Goal: Book appointment/travel/reservation

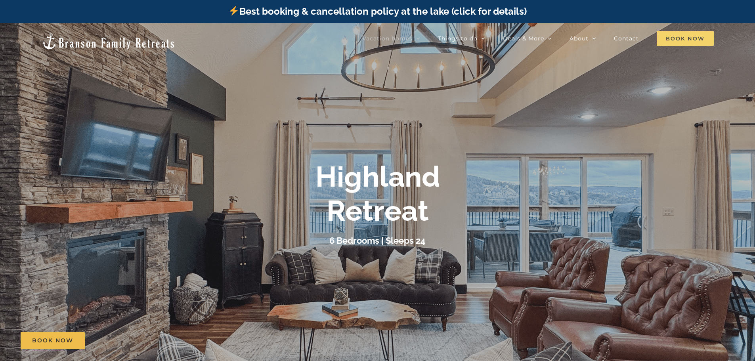
click at [689, 34] on span "Book Now" at bounding box center [684, 38] width 57 height 15
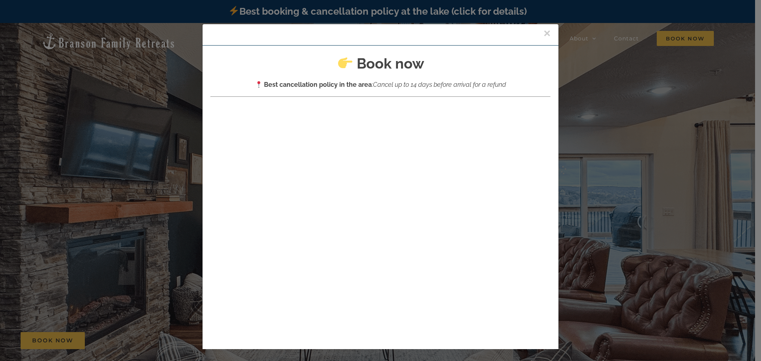
click at [543, 31] on button "×" at bounding box center [546, 33] width 7 height 12
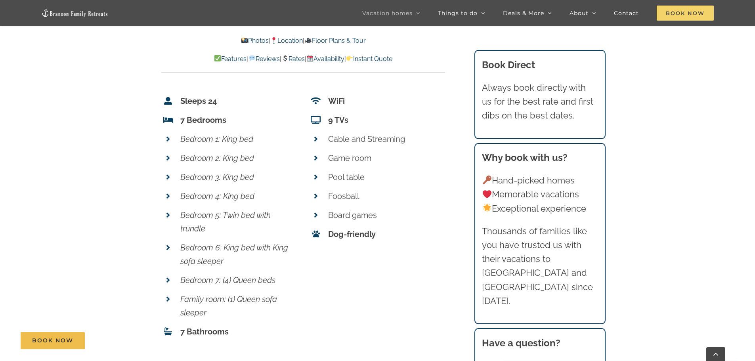
click at [686, 10] on span "Book Now" at bounding box center [684, 13] width 57 height 15
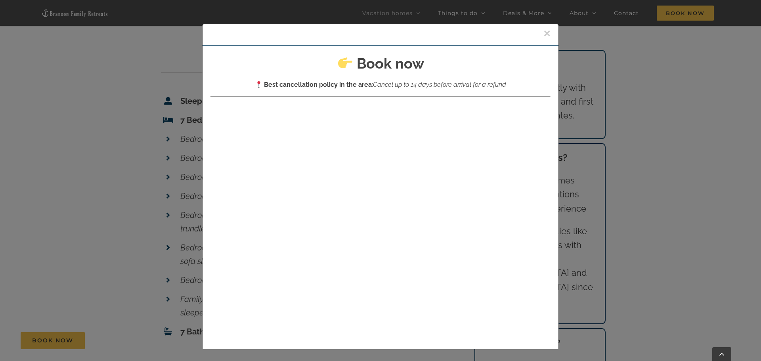
click at [543, 30] on button "×" at bounding box center [546, 33] width 7 height 12
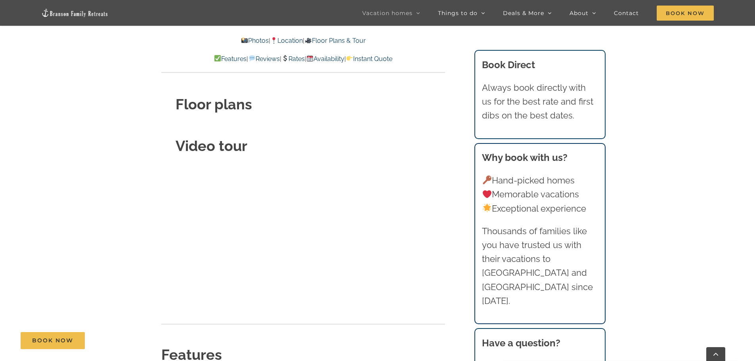
scroll to position [2282, 0]
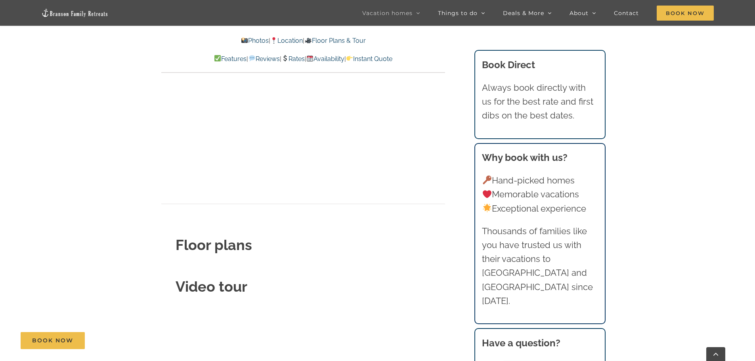
click at [284, 37] on link "Location" at bounding box center [286, 41] width 32 height 8
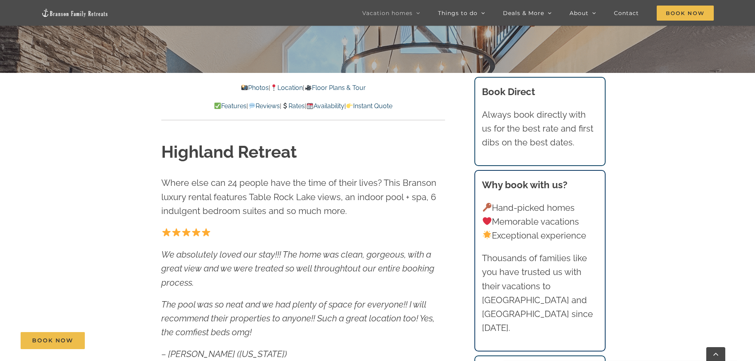
scroll to position [317, 0]
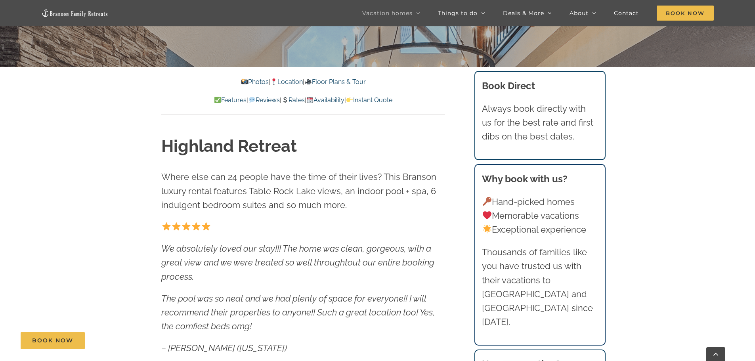
click at [294, 78] on link "Location" at bounding box center [286, 82] width 32 height 8
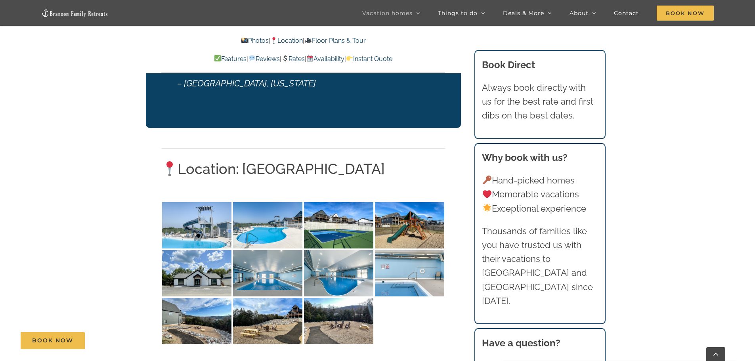
scroll to position [1507, 0]
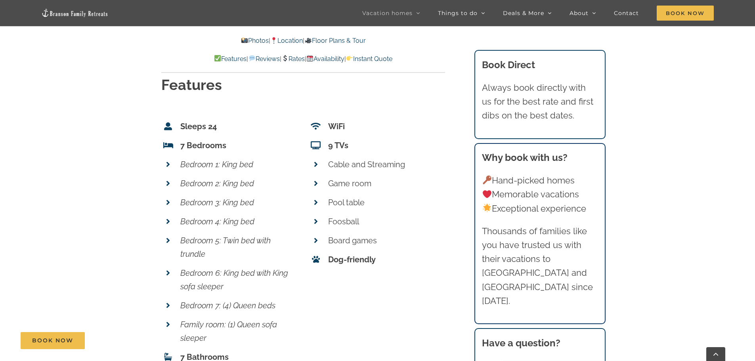
scroll to position [2678, 0]
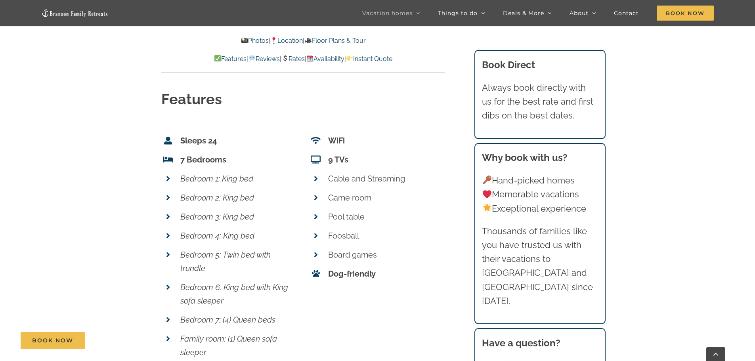
click at [290, 39] on link "Location" at bounding box center [286, 41] width 32 height 8
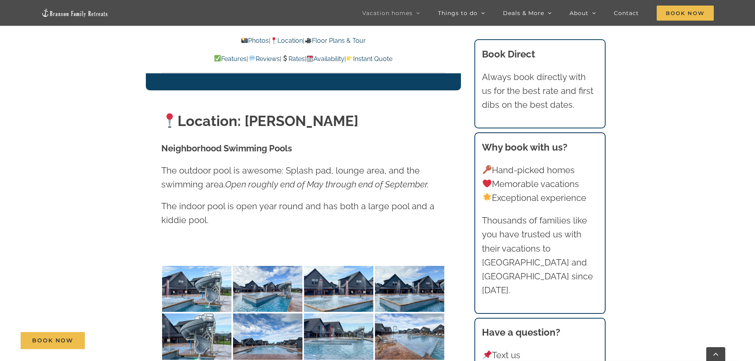
scroll to position [1436, 0]
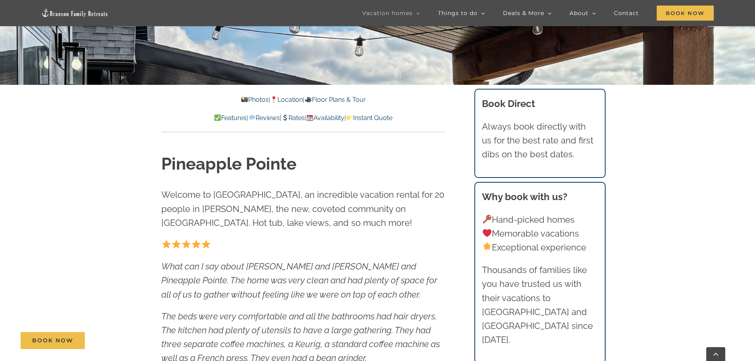
scroll to position [317, 0]
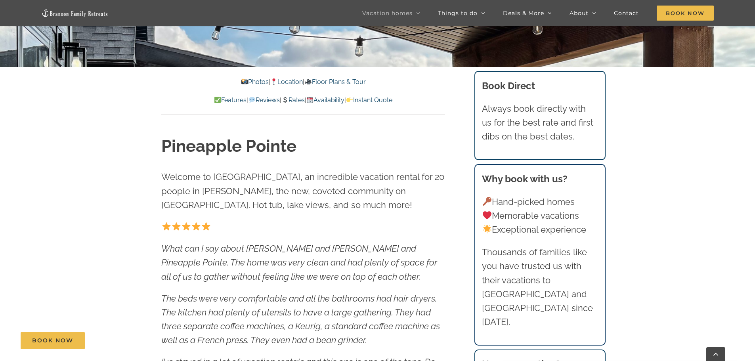
click at [291, 80] on link "Location" at bounding box center [286, 82] width 32 height 8
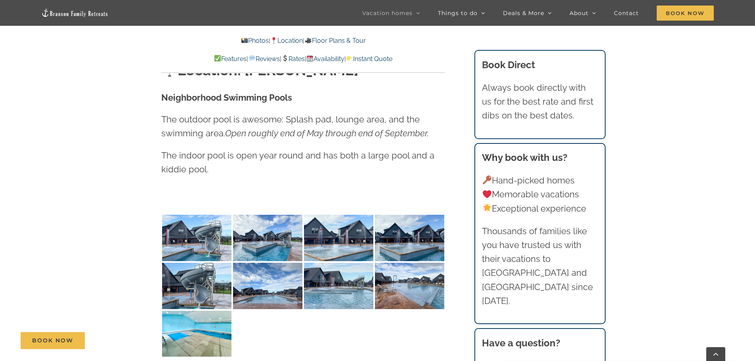
scroll to position [1381, 0]
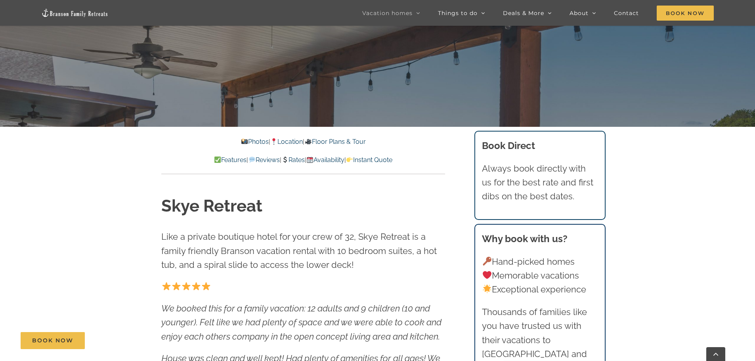
scroll to position [317, 0]
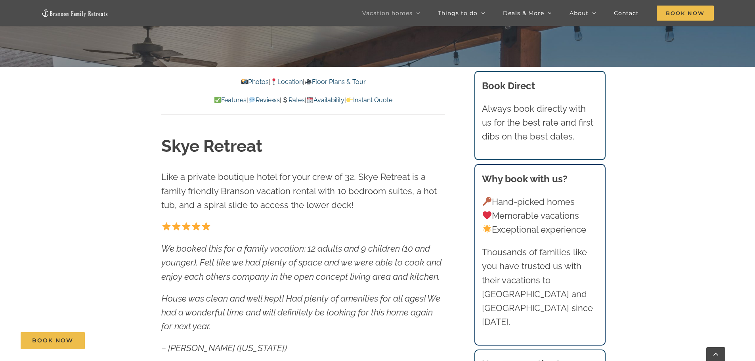
click at [290, 81] on link "Location" at bounding box center [286, 82] width 32 height 8
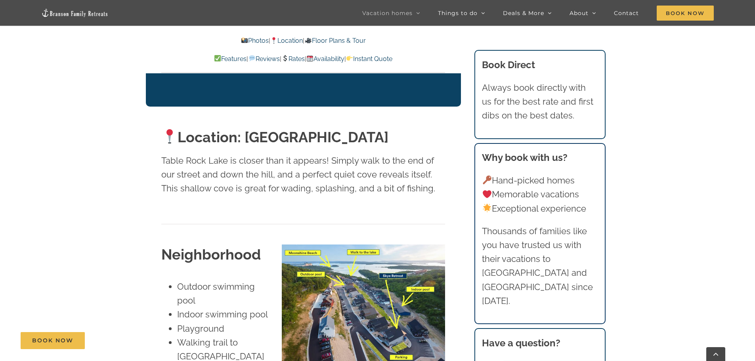
scroll to position [1516, 0]
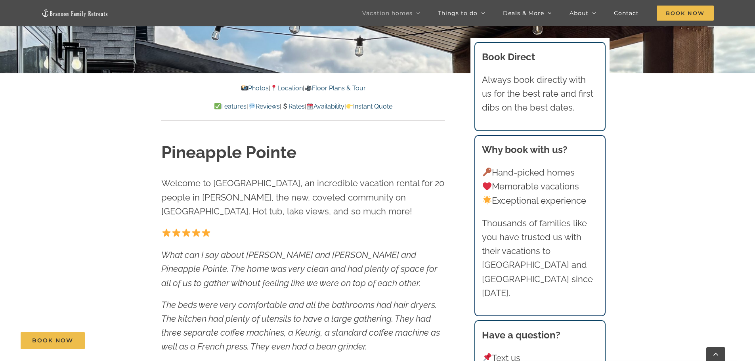
scroll to position [357, 0]
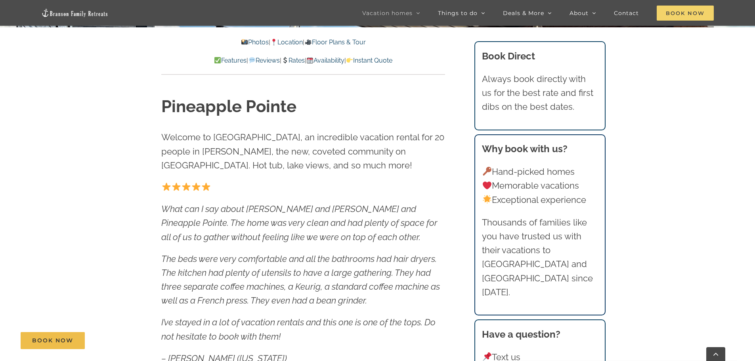
click at [681, 10] on span "Book Now" at bounding box center [684, 13] width 57 height 15
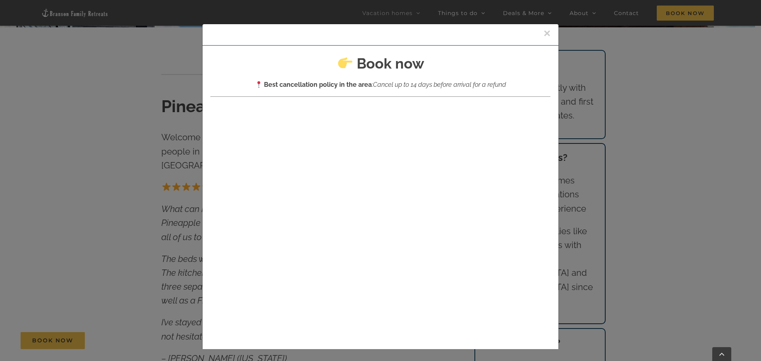
click at [543, 31] on button "×" at bounding box center [546, 33] width 7 height 12
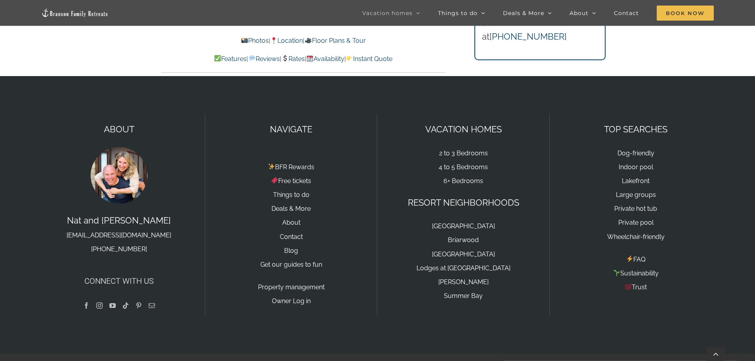
scroll to position [4896, 0]
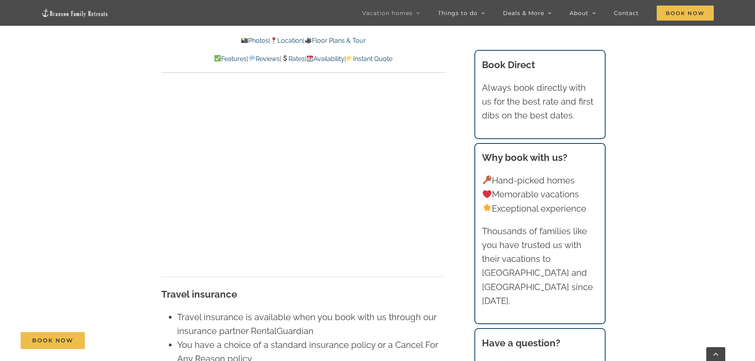
click at [288, 37] on link "Location" at bounding box center [286, 41] width 32 height 8
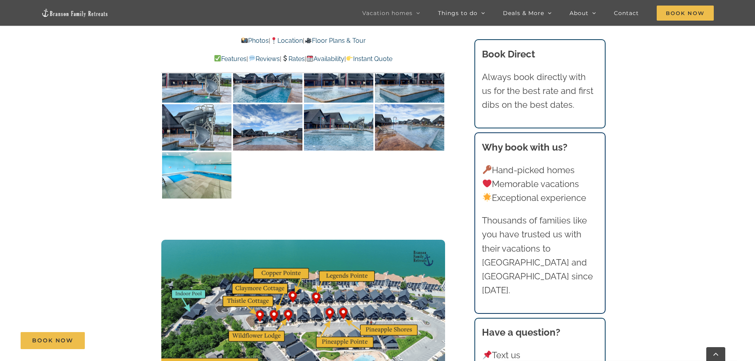
scroll to position [1594, 0]
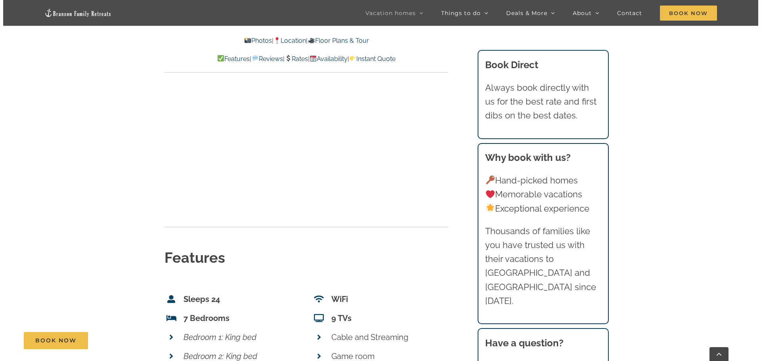
scroll to position [2242, 0]
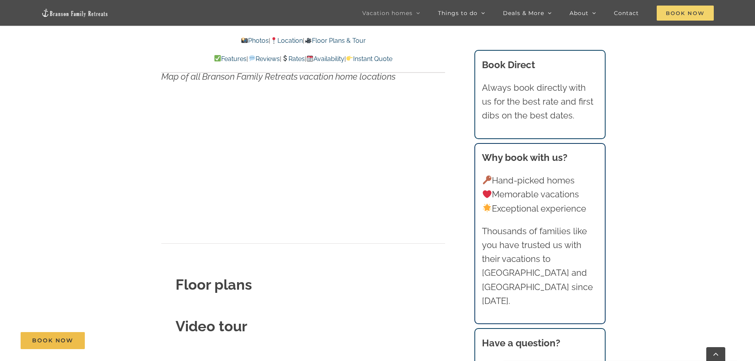
click at [686, 6] on span "Book Now" at bounding box center [684, 13] width 57 height 15
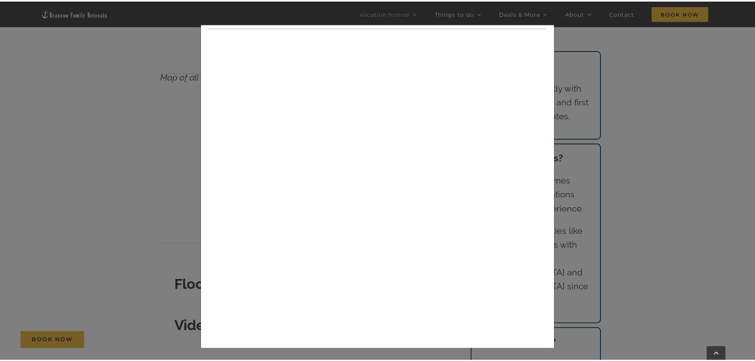
scroll to position [0, 0]
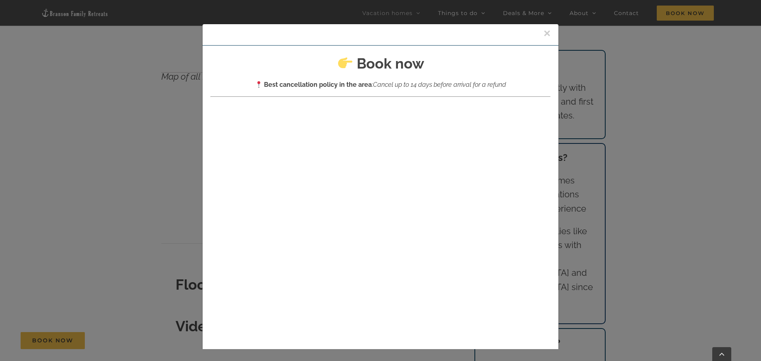
click at [543, 32] on button "×" at bounding box center [546, 33] width 7 height 12
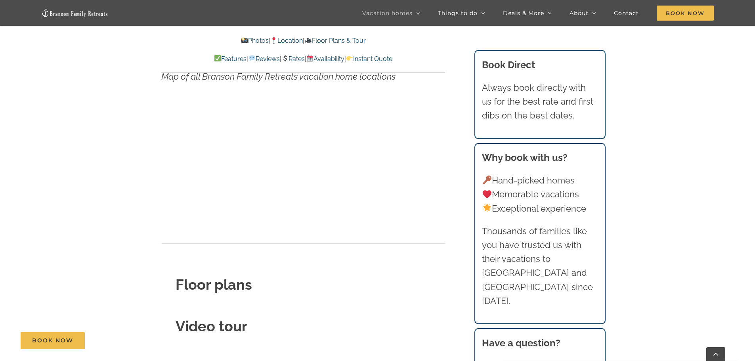
click at [292, 56] on link "Rates" at bounding box center [292, 59] width 23 height 8
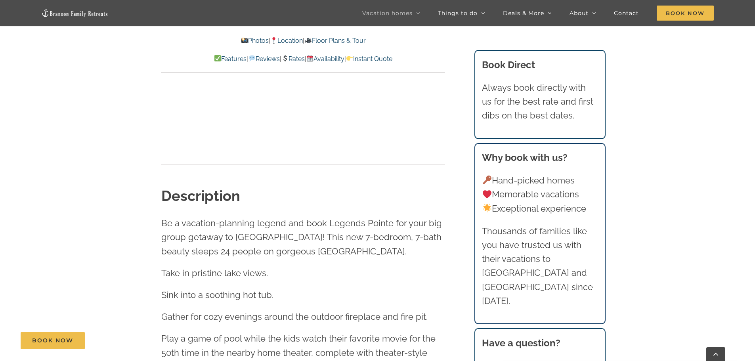
scroll to position [467, 0]
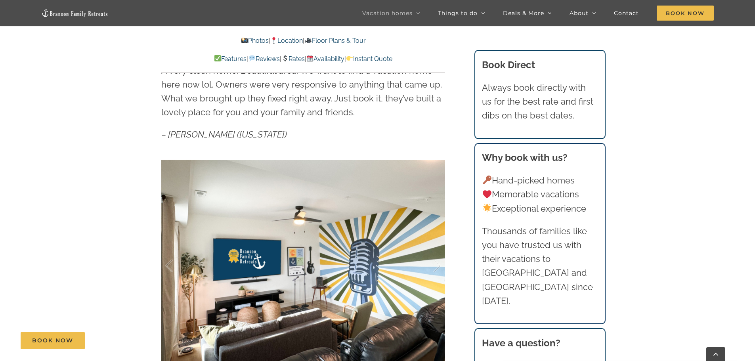
click at [392, 57] on link "Instant Quote" at bounding box center [369, 59] width 46 height 8
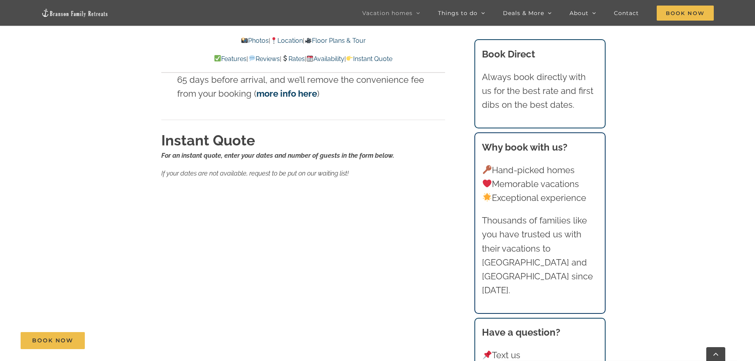
scroll to position [5089, 0]
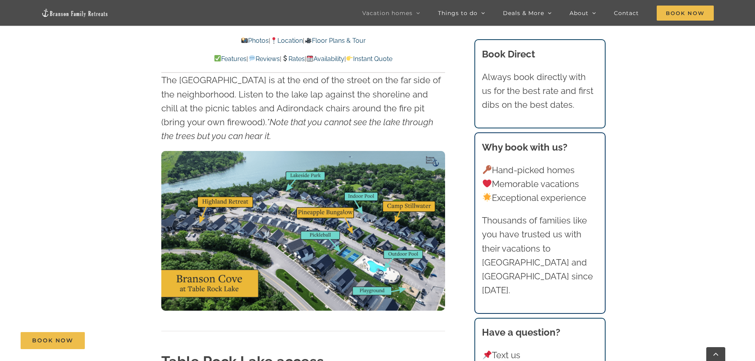
scroll to position [2298, 0]
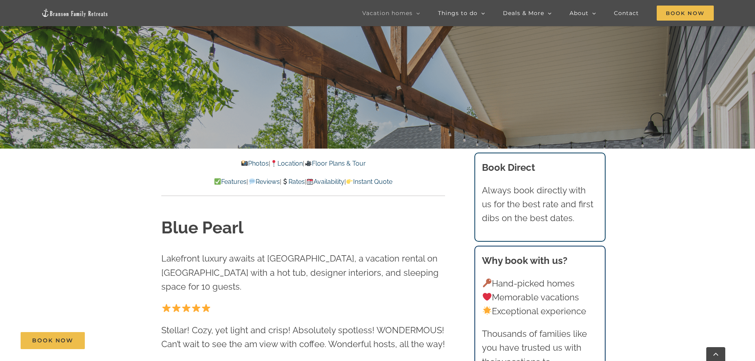
scroll to position [238, 0]
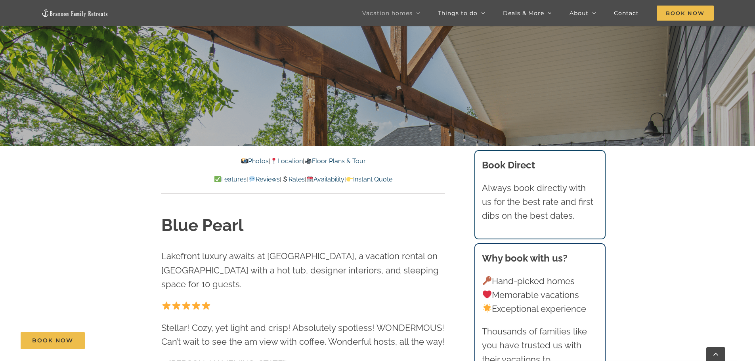
click at [280, 160] on link "Location" at bounding box center [286, 161] width 32 height 8
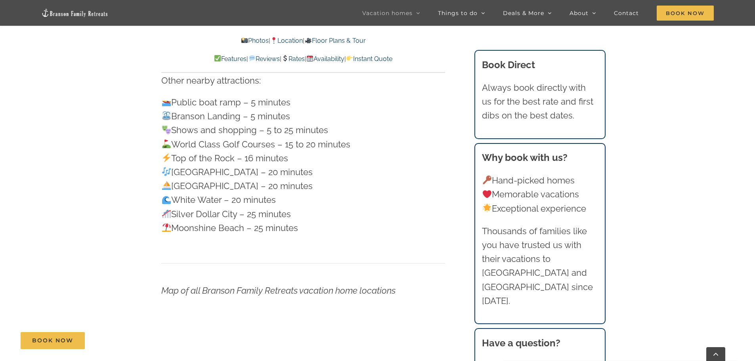
scroll to position [1882, 0]
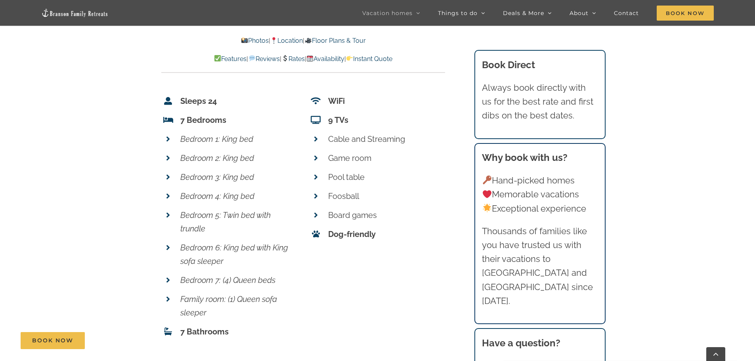
click at [283, 39] on link "Location" at bounding box center [286, 41] width 32 height 8
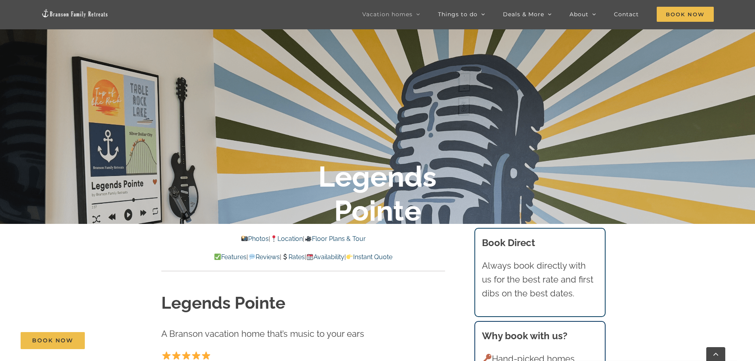
scroll to position [198, 0]
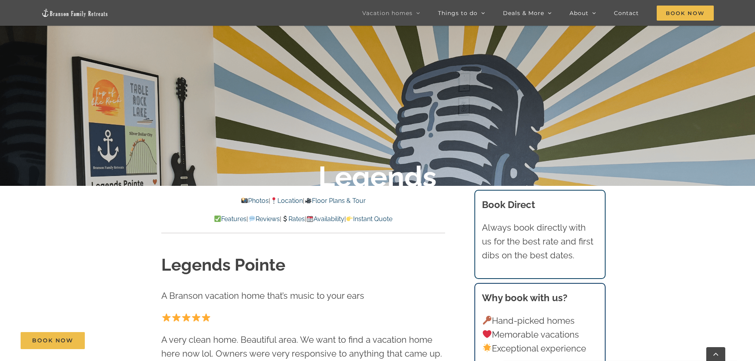
click at [250, 198] on link "Photos" at bounding box center [255, 201] width 28 height 8
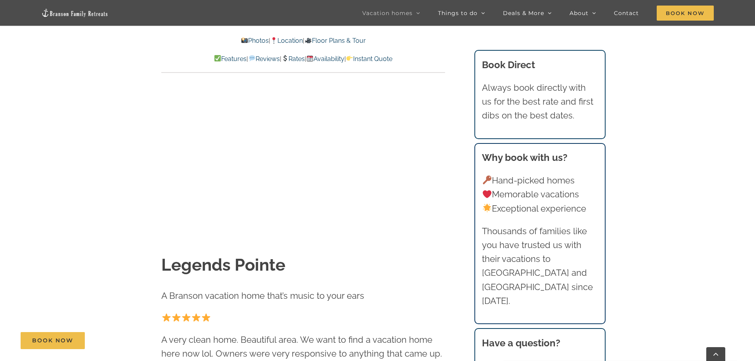
scroll to position [509, 0]
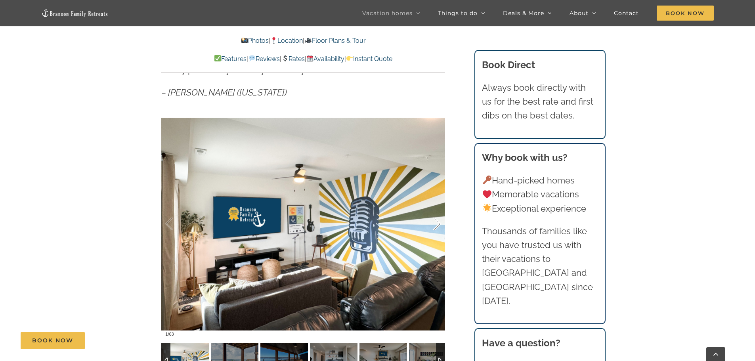
click at [435, 221] on div at bounding box center [428, 223] width 25 height 49
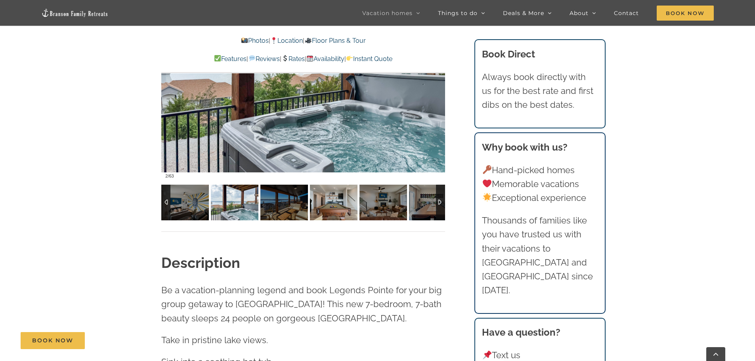
scroll to position [668, 0]
